Goal: Task Accomplishment & Management: Manage account settings

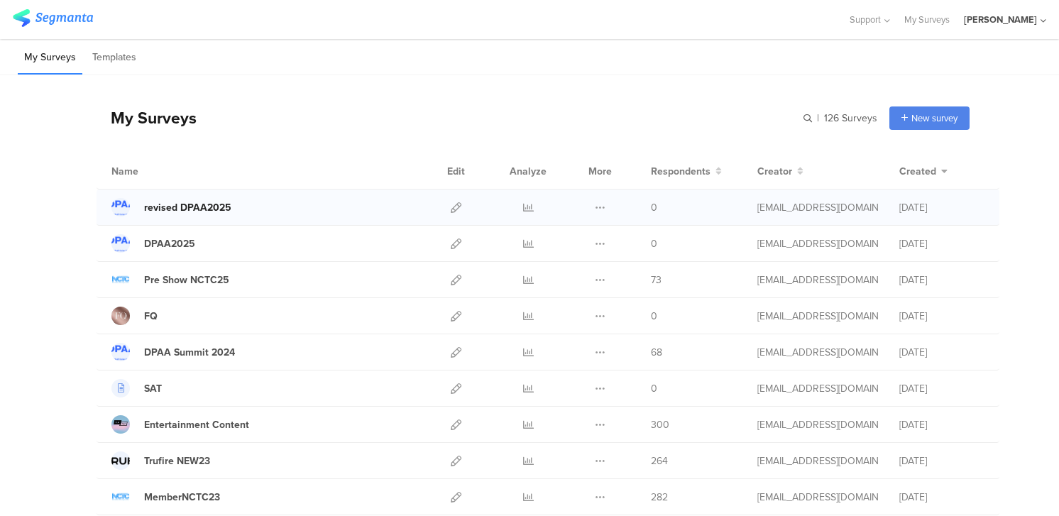
click at [210, 207] on div "revised DPAA2025" at bounding box center [187, 207] width 87 height 15
click at [454, 207] on icon at bounding box center [456, 207] width 11 height 11
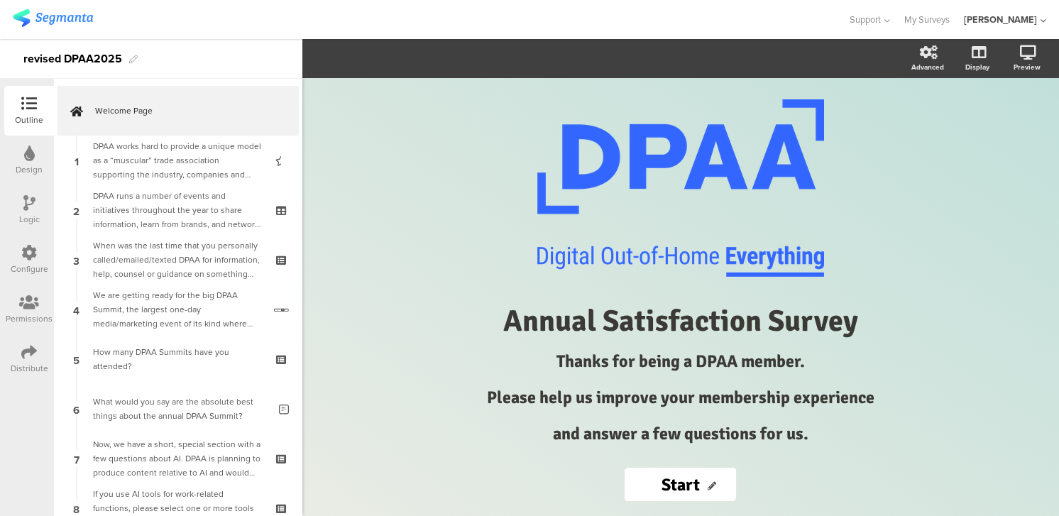
click at [25, 311] on div at bounding box center [29, 304] width 47 height 18
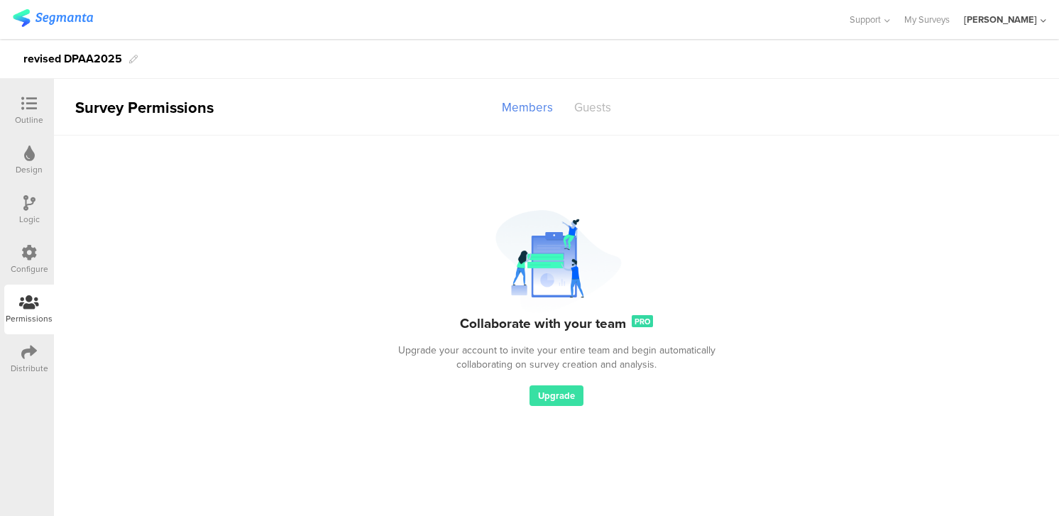
click at [584, 108] on div "Guests" at bounding box center [593, 107] width 58 height 25
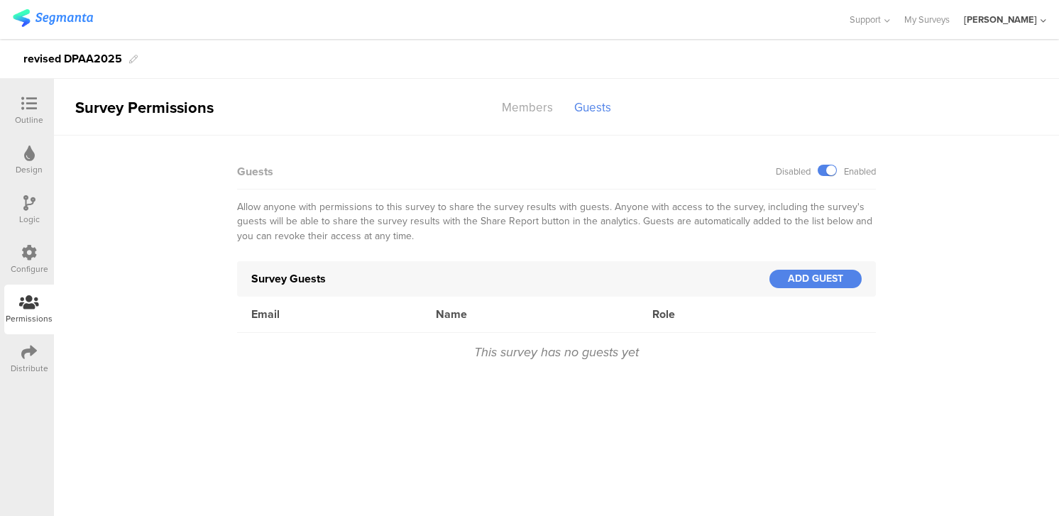
click at [347, 318] on div "Email" at bounding box center [329, 314] width 185 height 16
click at [266, 314] on div "Email" at bounding box center [329, 314] width 185 height 16
click at [298, 279] on div "Survey Guests" at bounding box center [510, 279] width 518 height 16
click at [804, 268] on div "Survey Guests ADD GUEST" at bounding box center [556, 279] width 639 height 36
click at [839, 276] on div "ADD GUEST" at bounding box center [816, 279] width 92 height 18
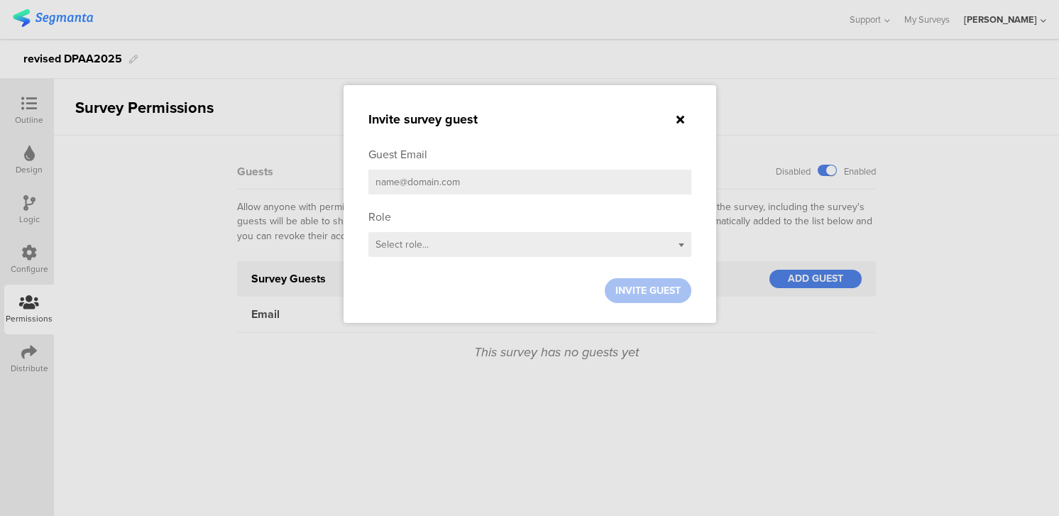
click at [468, 190] on input "email" at bounding box center [530, 182] width 323 height 25
paste input "ajay.durani@dpaaglobal.com To: Marshall Cohen"
drag, startPoint x: 597, startPoint y: 182, endPoint x: 503, endPoint y: 182, distance: 94.4
click at [503, 182] on input "ajay.durani@dpaaglobal.com To: Marshall Cohen" at bounding box center [530, 182] width 323 height 25
type input "ajay.durani@dpaaglobal.com"
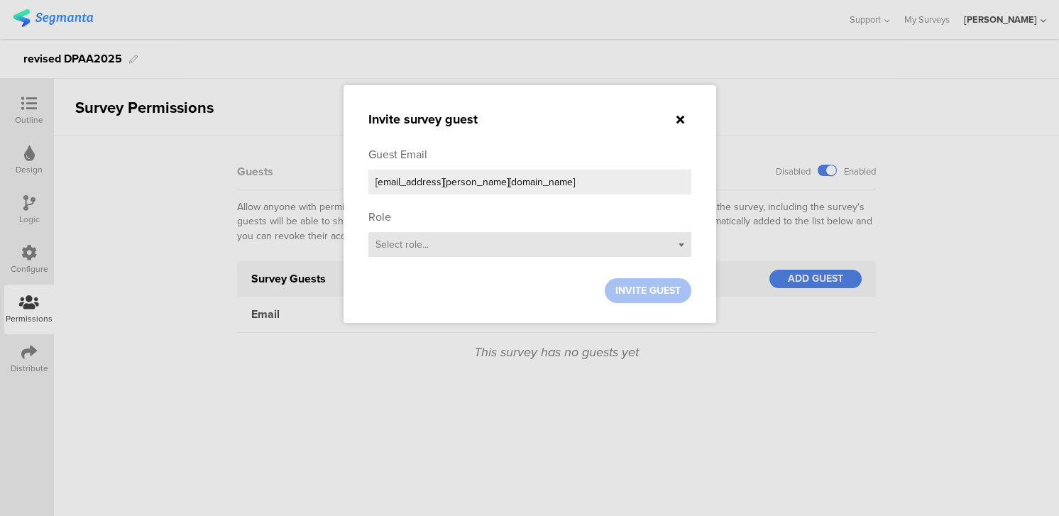
click at [473, 245] on div "Select role..." at bounding box center [530, 244] width 323 height 25
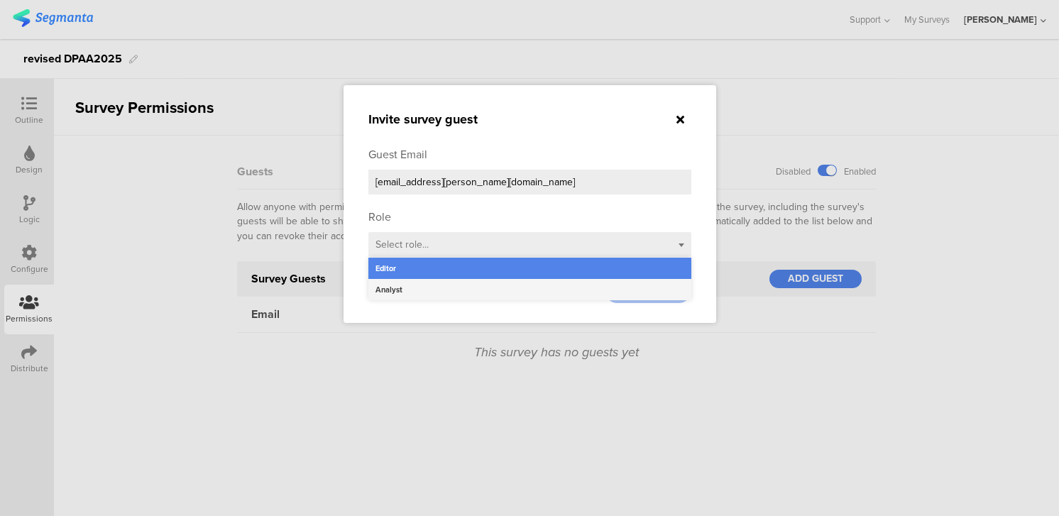
click at [424, 292] on div "Analyst" at bounding box center [530, 289] width 323 height 21
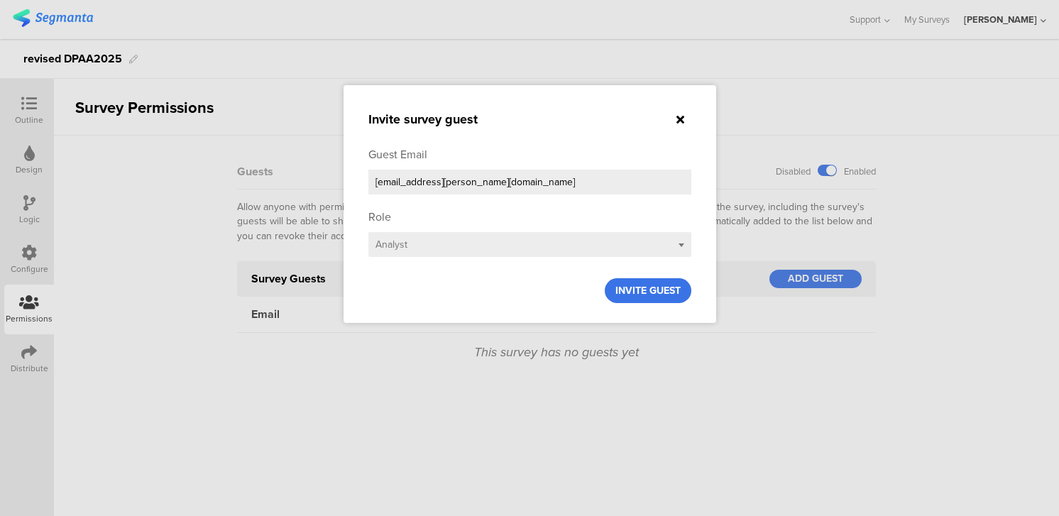
click at [655, 293] on span "INVITE GUEST" at bounding box center [648, 290] width 65 height 15
